Goal: Task Accomplishment & Management: Complete application form

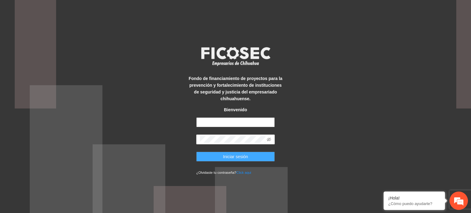
type input "**********"
click at [257, 159] on button "Iniciar sesión" at bounding box center [235, 157] width 79 height 10
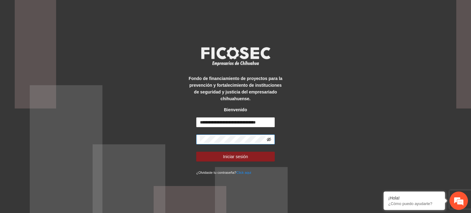
click at [268, 138] on icon "eye-invisible" at bounding box center [269, 139] width 4 height 4
click at [88, 137] on div "**********" at bounding box center [235, 106] width 471 height 213
click at [103, 138] on div "**********" at bounding box center [235, 106] width 471 height 213
click at [269, 137] on span at bounding box center [269, 139] width 4 height 7
drag, startPoint x: 229, startPoint y: 123, endPoint x: 94, endPoint y: 131, distance: 135.3
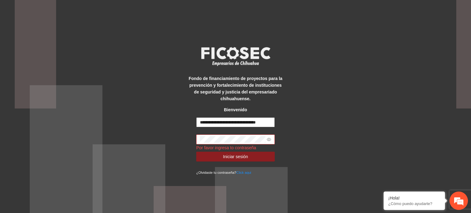
click at [94, 131] on div "**********" at bounding box center [235, 106] width 471 height 213
type input "**********"
click at [213, 144] on span at bounding box center [235, 140] width 79 height 10
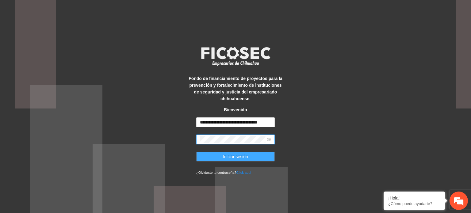
click at [210, 156] on button "Iniciar sesión" at bounding box center [235, 157] width 79 height 10
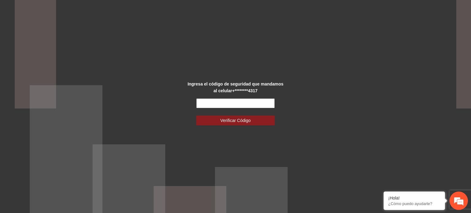
click at [243, 102] on input "text" at bounding box center [235, 103] width 79 height 10
type input "******"
click at [196, 116] on button "Verificar Código" at bounding box center [235, 121] width 79 height 10
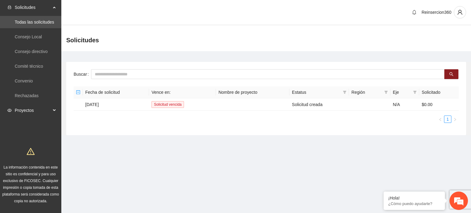
click at [32, 109] on span "Proyectos" at bounding box center [33, 110] width 36 height 12
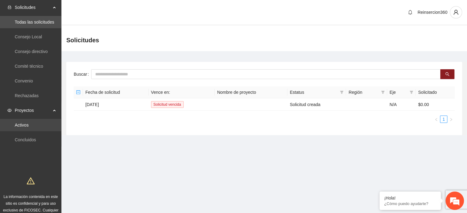
click at [26, 128] on link "Activos" at bounding box center [22, 125] width 14 height 5
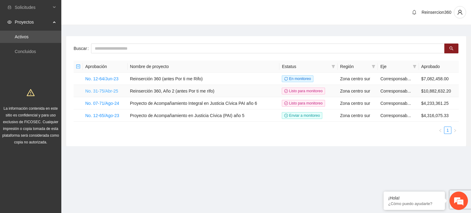
click at [109, 89] on link "No. 31-75/Abr-25" at bounding box center [101, 91] width 33 height 5
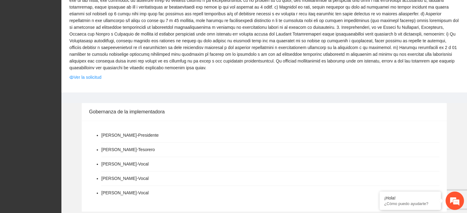
scroll to position [682, 0]
click at [91, 74] on link "Ver la solicitud" at bounding box center [85, 77] width 32 height 7
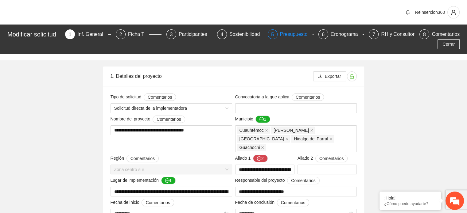
click at [293, 34] on div "Presupuesto" at bounding box center [296, 34] width 33 height 10
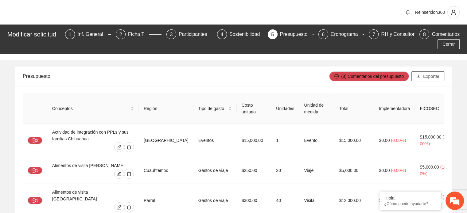
click at [420, 77] on icon "download" at bounding box center [418, 76] width 4 height 4
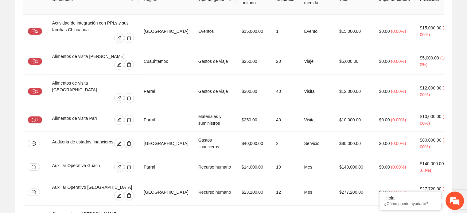
scroll to position [0, 0]
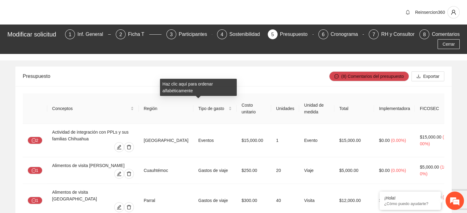
click at [157, 109] on th "Región" at bounding box center [166, 109] width 55 height 30
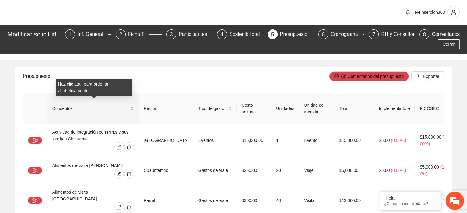
click at [133, 106] on div "Conceptos" at bounding box center [93, 108] width 82 height 7
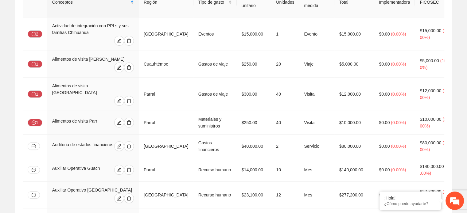
scroll to position [41, 0]
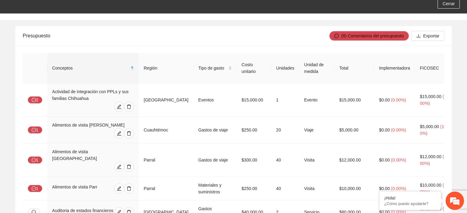
click at [389, 65] on th "Implementadora" at bounding box center [394, 68] width 41 height 30
click at [237, 63] on th "Costo unitario" at bounding box center [254, 68] width 35 height 30
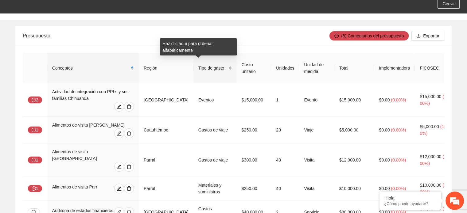
click at [212, 68] on div "Tipo de gasto" at bounding box center [214, 68] width 33 height 7
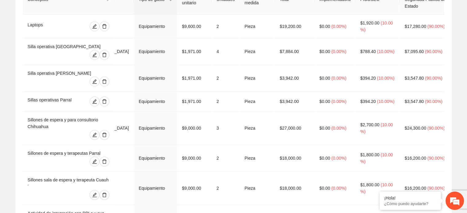
scroll to position [0, 0]
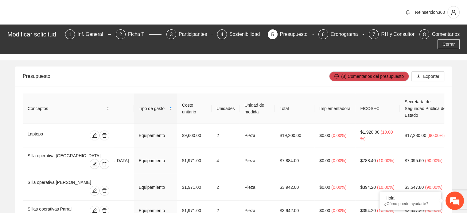
click at [141, 106] on span "Tipo de gasto" at bounding box center [153, 108] width 29 height 7
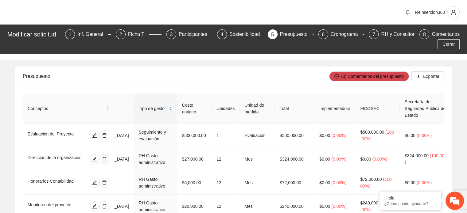
click at [139, 108] on span "Tipo de gasto" at bounding box center [153, 108] width 29 height 7
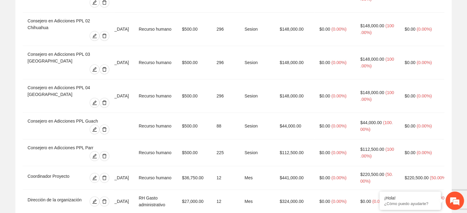
scroll to position [574, 0]
